Goal: Task Accomplishment & Management: Manage account settings

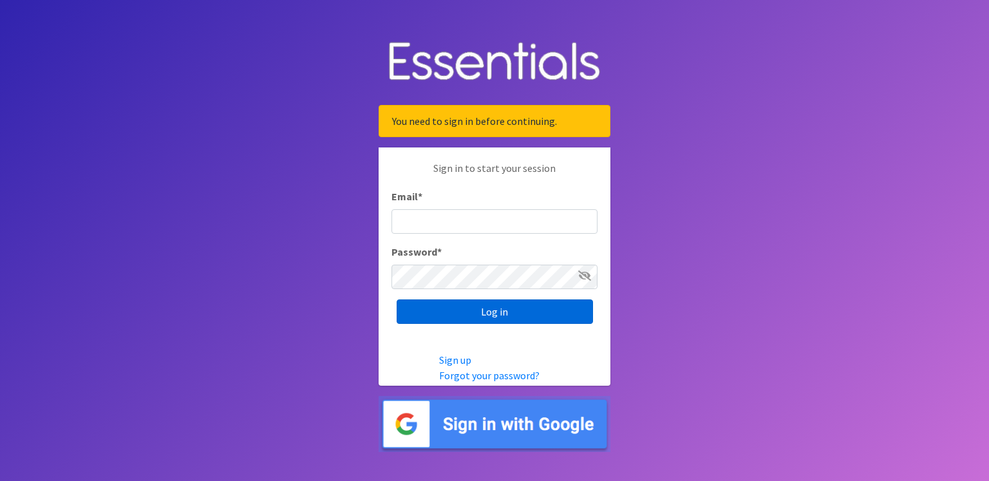
type input "[PERSON_NAME][EMAIL_ADDRESS][PERSON_NAME][DOMAIN_NAME]"
click at [508, 318] on input "Log in" at bounding box center [495, 312] width 196 height 24
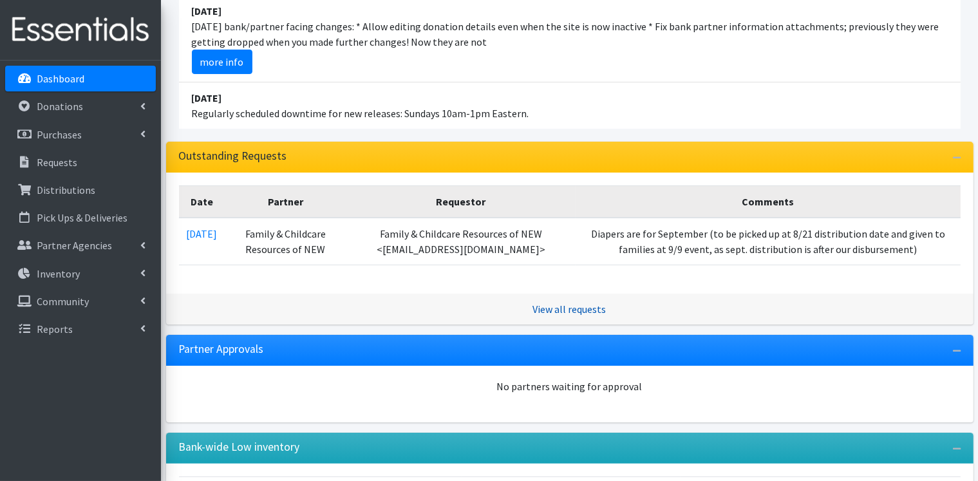
scroll to position [193, 0]
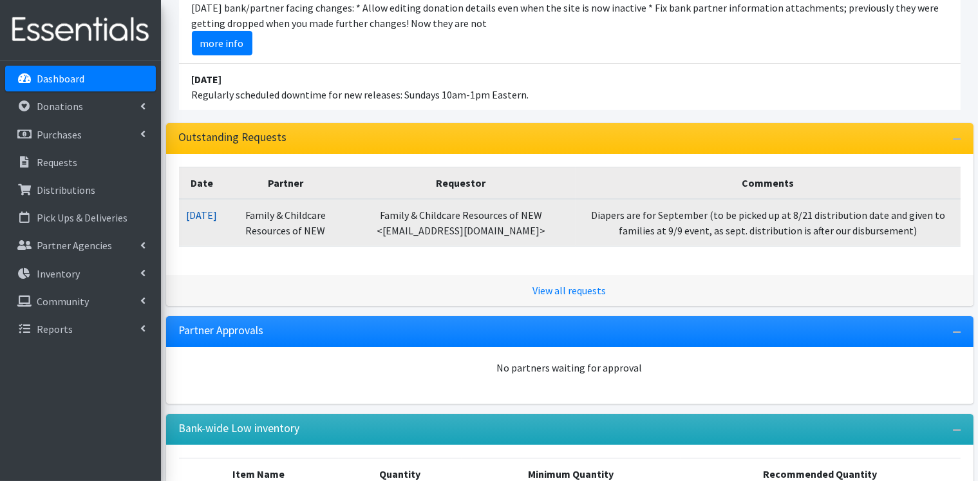
click at [204, 210] on link "08/14/2025" at bounding box center [202, 215] width 31 height 13
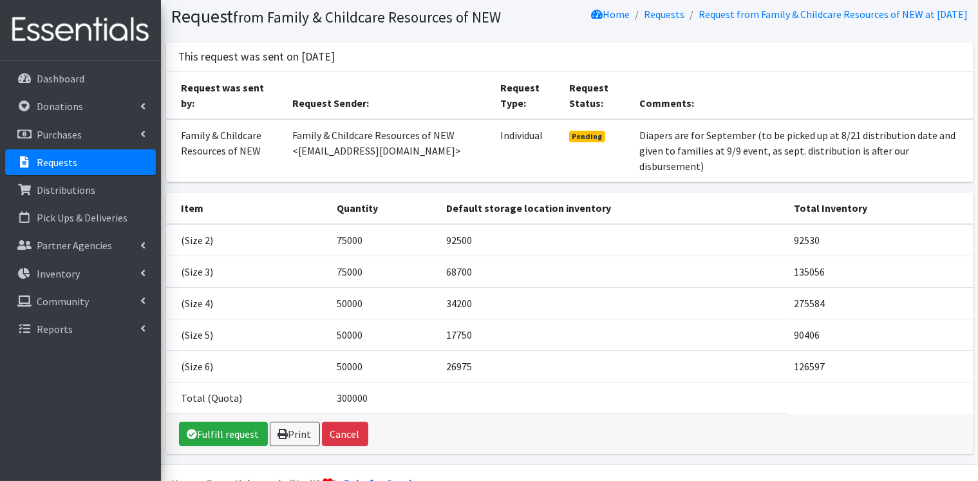
scroll to position [64, 0]
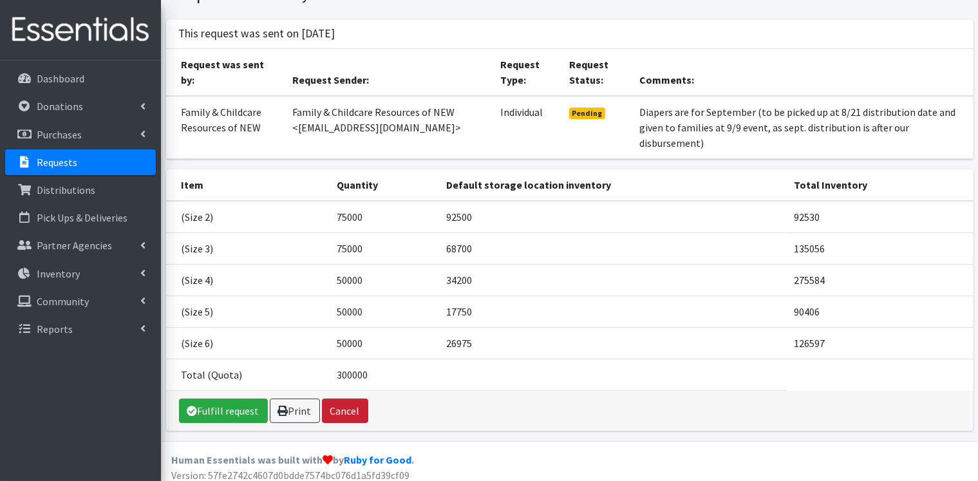
click at [345, 407] on button "Cancel" at bounding box center [345, 411] width 46 height 24
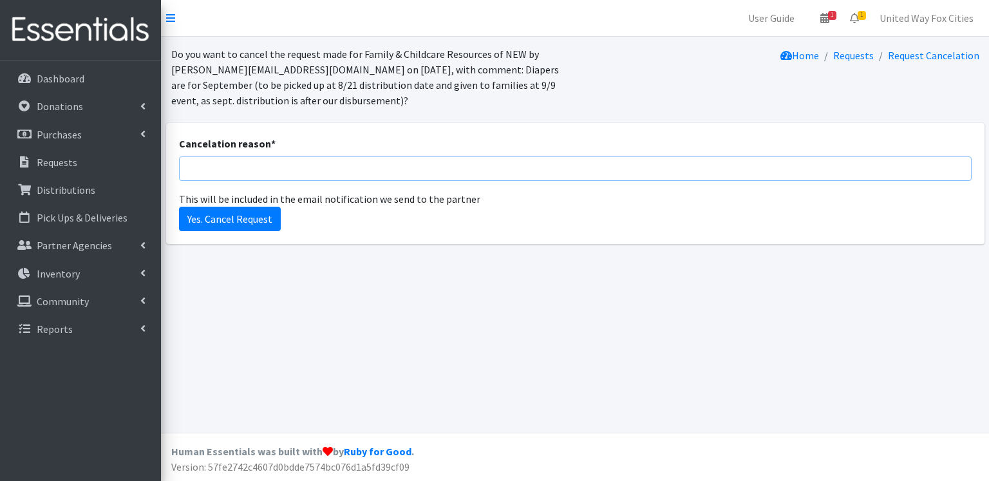
click at [220, 176] on input "Cancelation reason *" at bounding box center [575, 169] width 793 height 24
type input "wrong amount entered"
click at [234, 221] on input "Yes. Cancel Request" at bounding box center [230, 219] width 102 height 24
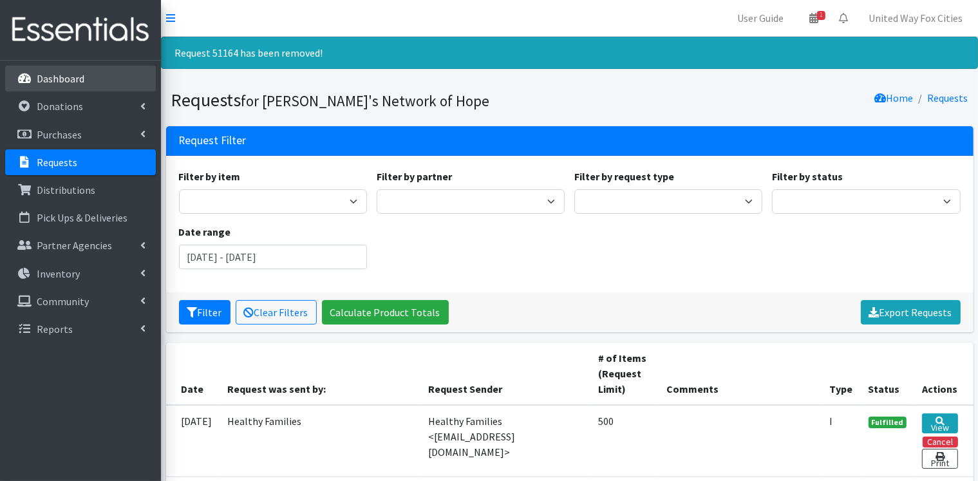
click at [65, 81] on p "Dashboard" at bounding box center [61, 78] width 48 height 13
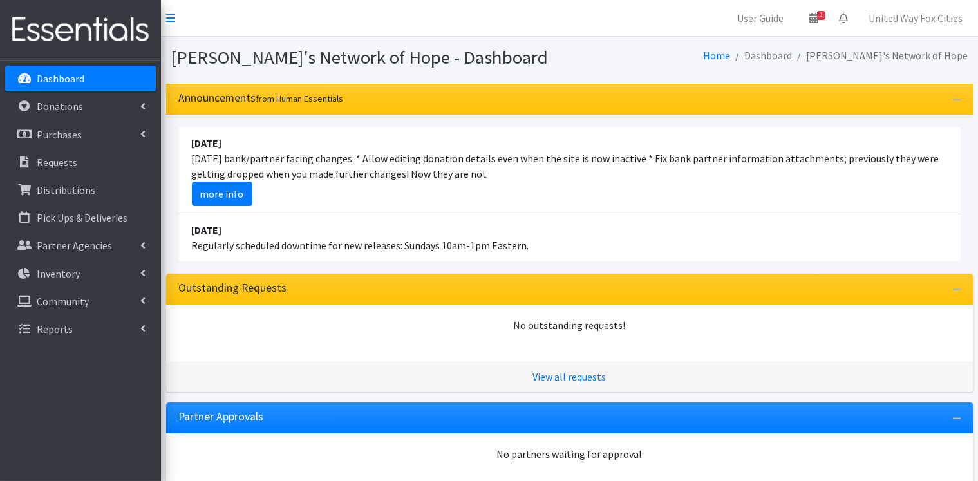
click at [69, 82] on p "Dashboard" at bounding box center [61, 78] width 48 height 13
click at [73, 84] on p "Dashboard" at bounding box center [61, 78] width 48 height 13
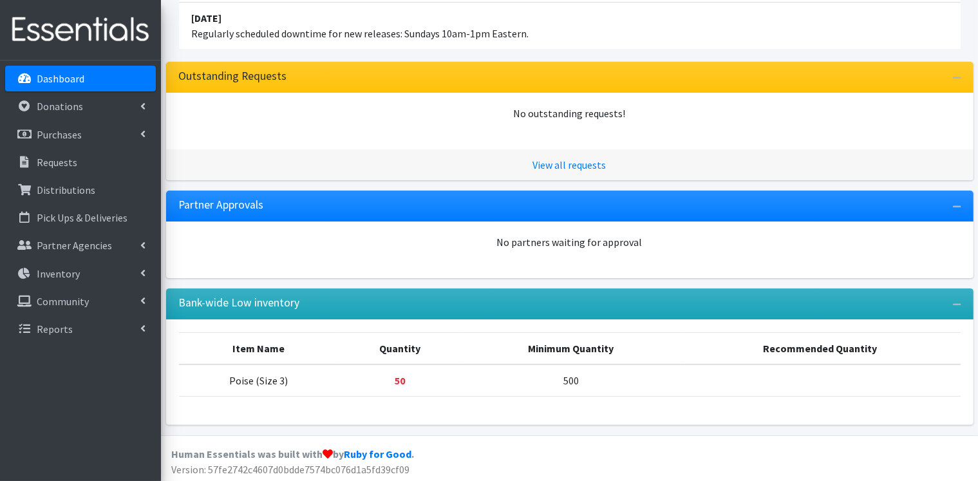
scroll to position [213, 0]
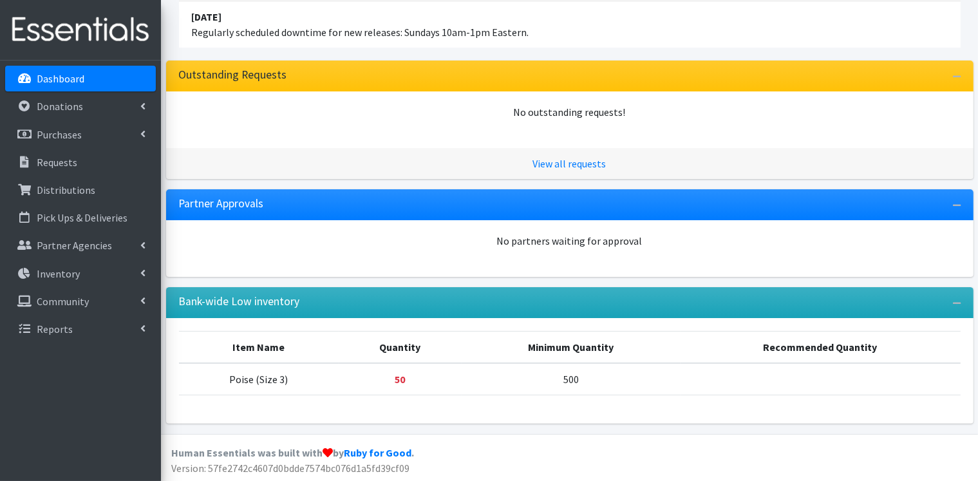
click at [61, 84] on p "Dashboard" at bounding box center [61, 78] width 48 height 13
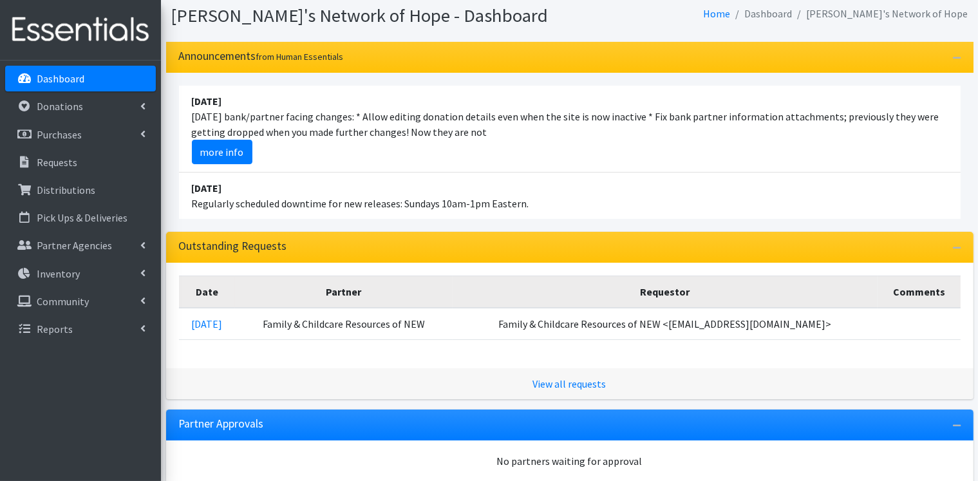
scroll to position [64, 0]
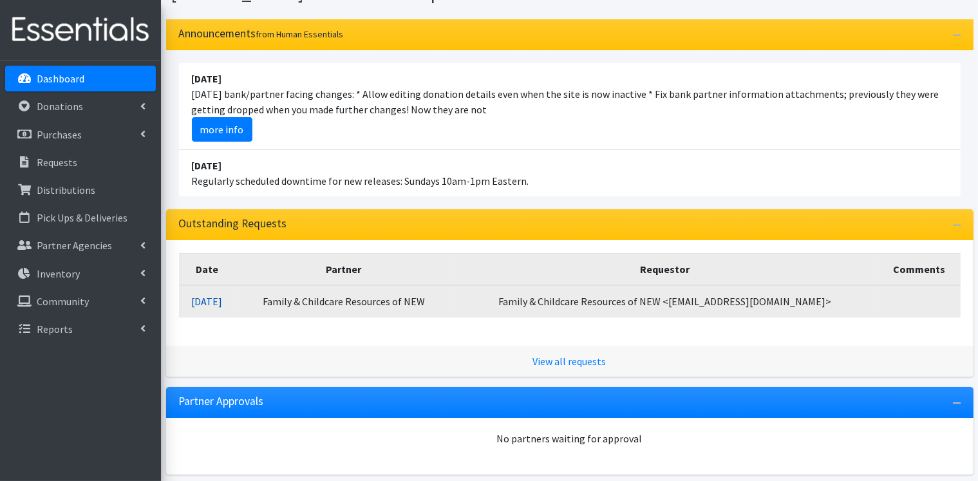
click at [222, 301] on link "08/14/2025" at bounding box center [206, 301] width 31 height 13
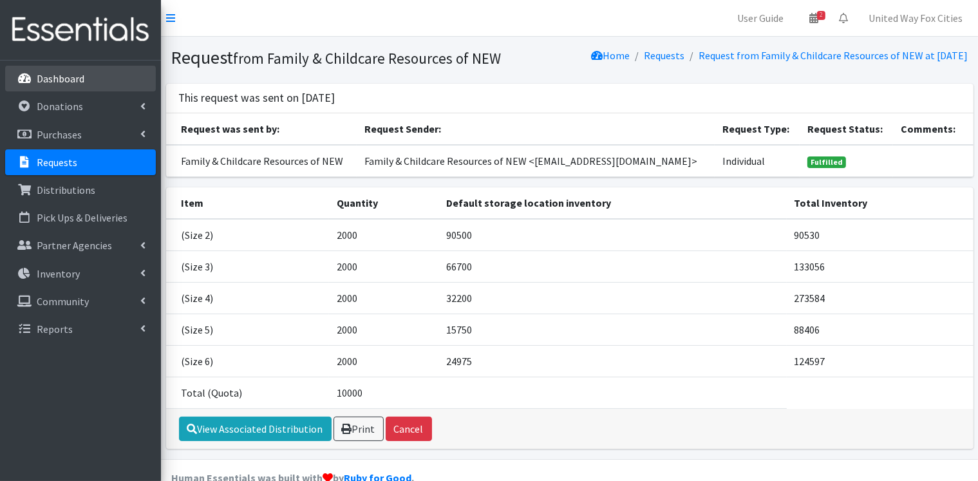
click at [67, 81] on p "Dashboard" at bounding box center [61, 78] width 48 height 13
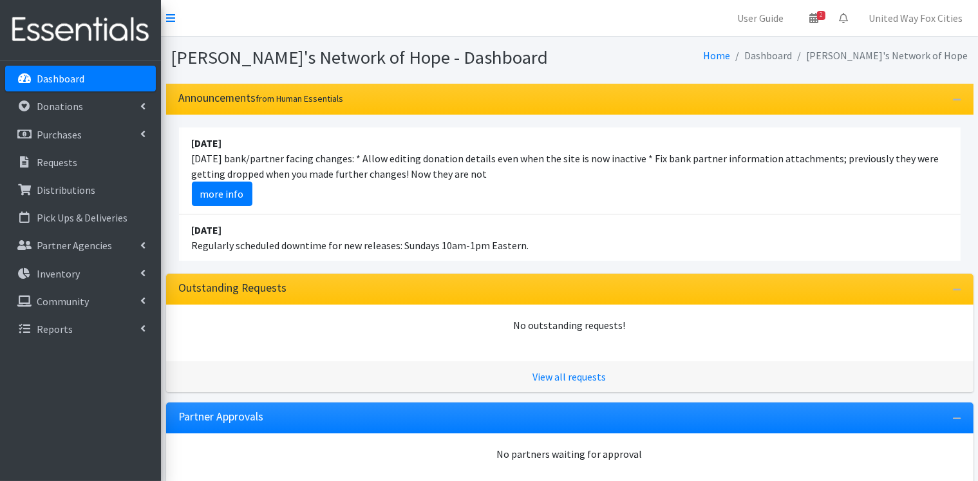
click at [78, 77] on p "Dashboard" at bounding box center [61, 78] width 48 height 13
click at [903, 18] on link "United Way Fox Cities" at bounding box center [916, 18] width 115 height 26
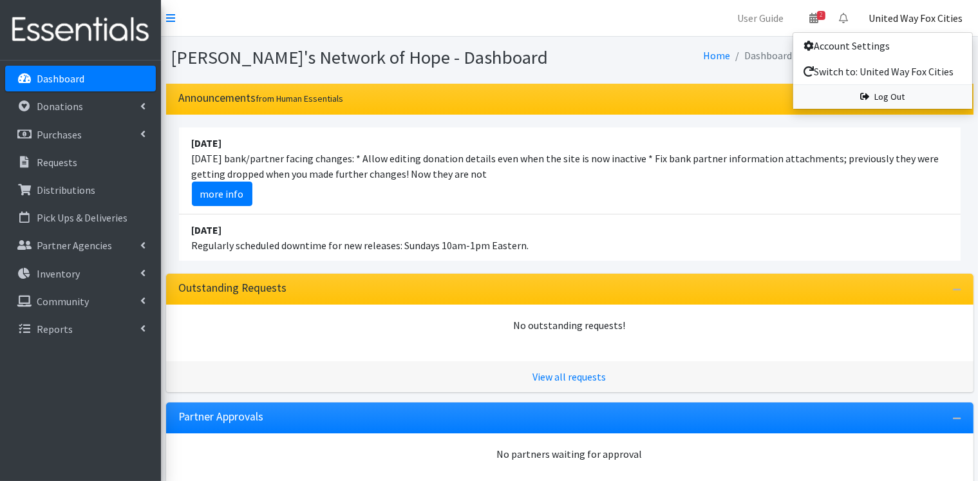
click at [899, 102] on link "Log Out" at bounding box center [883, 97] width 179 height 24
